Goal: Task Accomplishment & Management: Use online tool/utility

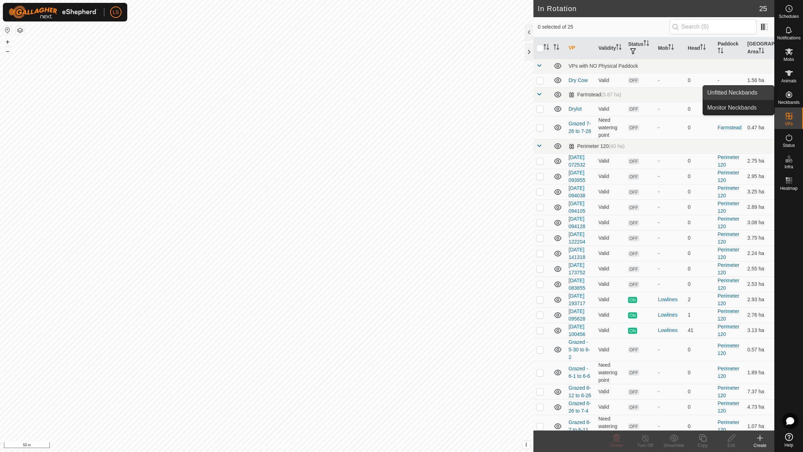
click at [743, 92] on link "Unfitted Neckbands" at bounding box center [738, 93] width 71 height 14
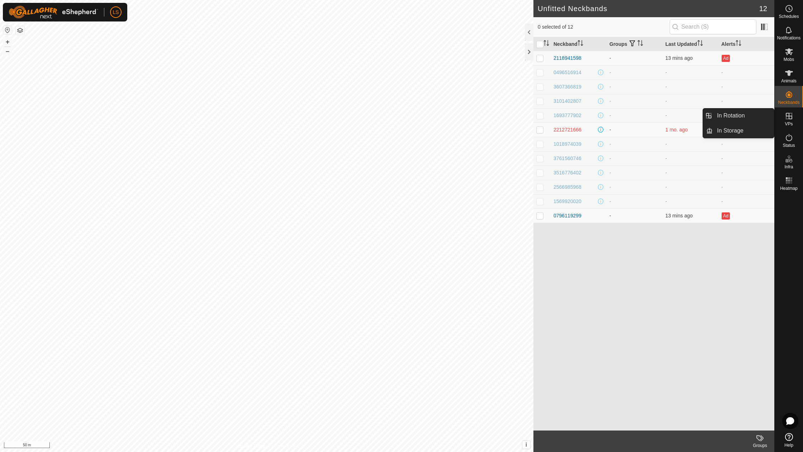
click at [792, 122] on span "VPs" at bounding box center [789, 124] width 8 height 4
click at [735, 119] on link "In Rotation" at bounding box center [743, 116] width 61 height 14
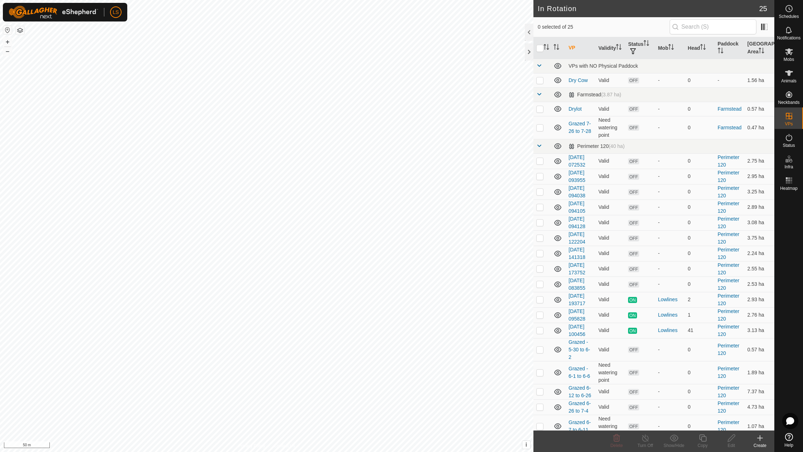
click at [757, 441] on icon at bounding box center [760, 438] width 9 height 9
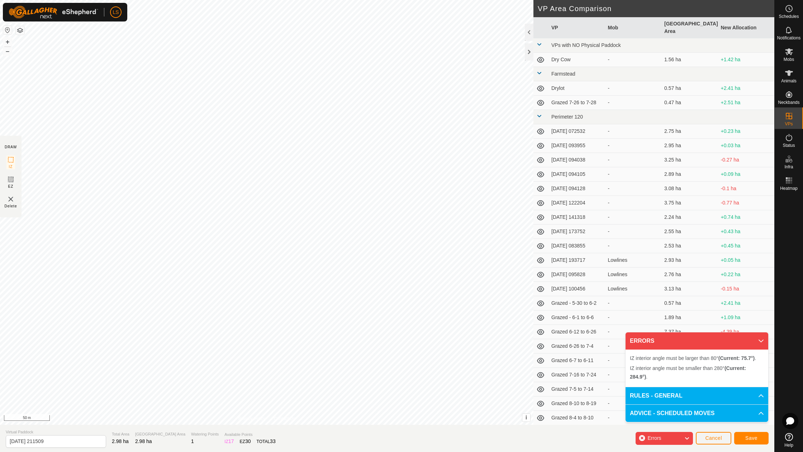
click at [362, 274] on div "IZ interior angle must be larger than 80° (Current: 75.7°) . + – ⇧ i This appli…" at bounding box center [266, 212] width 533 height 425
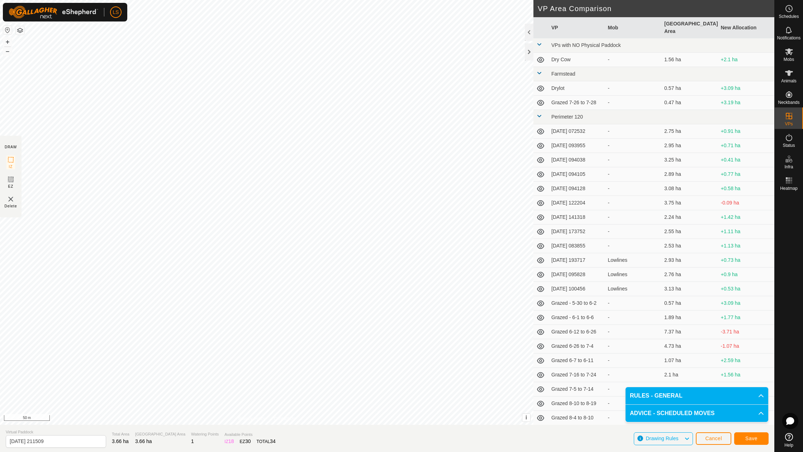
click at [757, 438] on span "Save" at bounding box center [751, 439] width 12 height 6
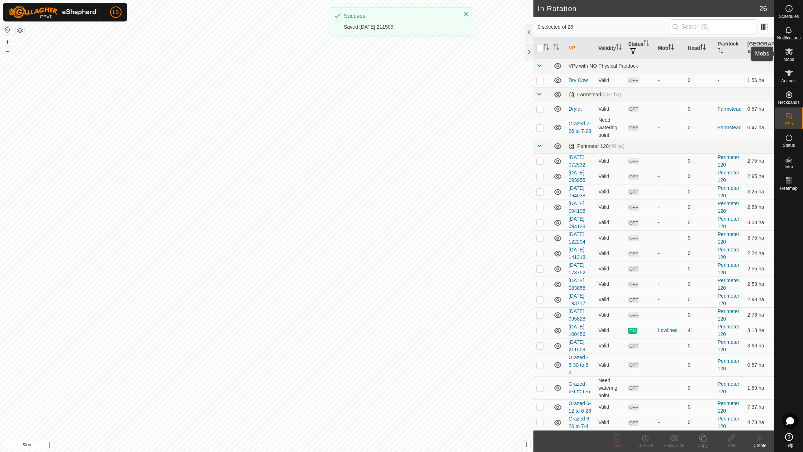
click at [789, 54] on icon at bounding box center [789, 51] width 9 height 9
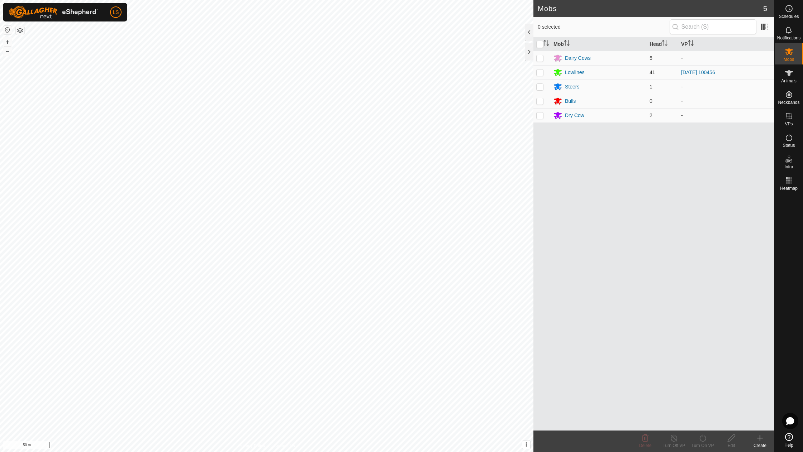
click at [538, 73] on p-checkbox at bounding box center [539, 73] width 7 height 6
checkbox input "true"
click at [703, 440] on icon at bounding box center [702, 438] width 9 height 9
click at [703, 427] on link "Now" at bounding box center [724, 422] width 71 height 14
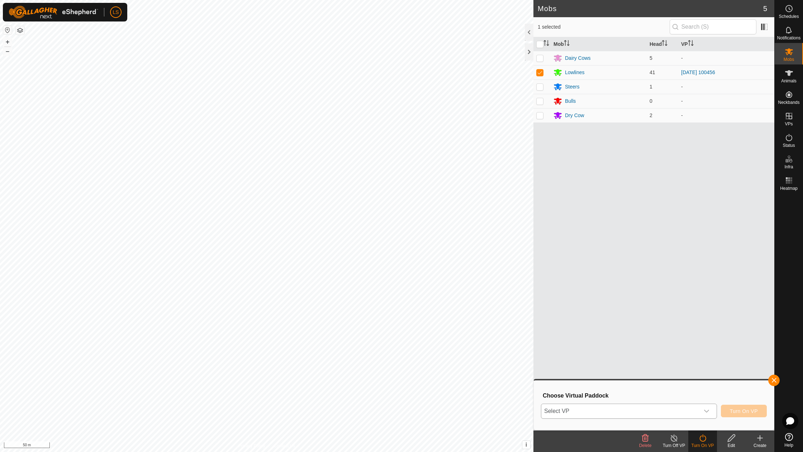
click at [711, 406] on div "dropdown trigger" at bounding box center [706, 411] width 14 height 14
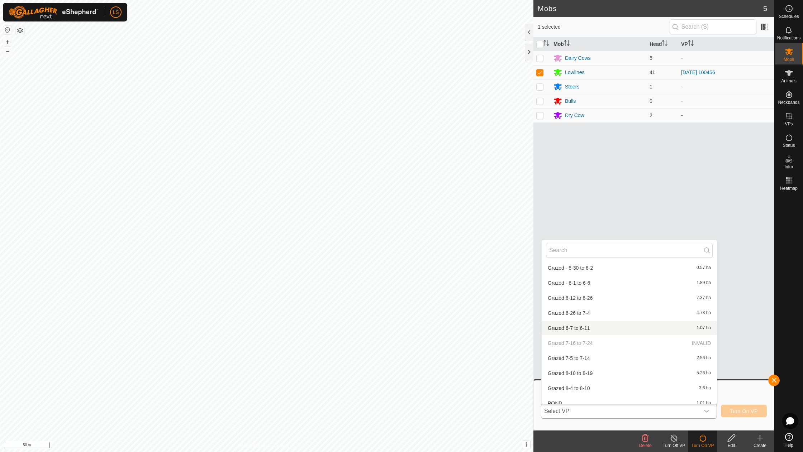
scroll to position [233, 0]
click at [581, 308] on li "[DATE] 211509 3.66 ha" at bounding box center [629, 311] width 175 height 14
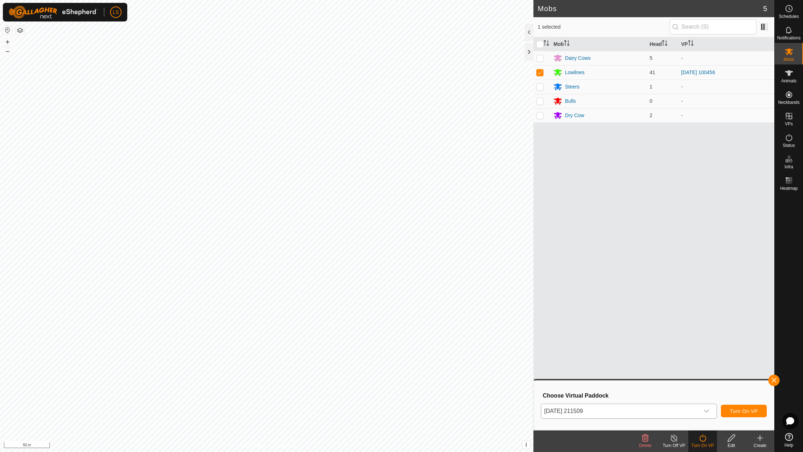
click at [733, 413] on span "Turn On VP" at bounding box center [744, 412] width 28 height 6
